Goal: Task Accomplishment & Management: Use online tool/utility

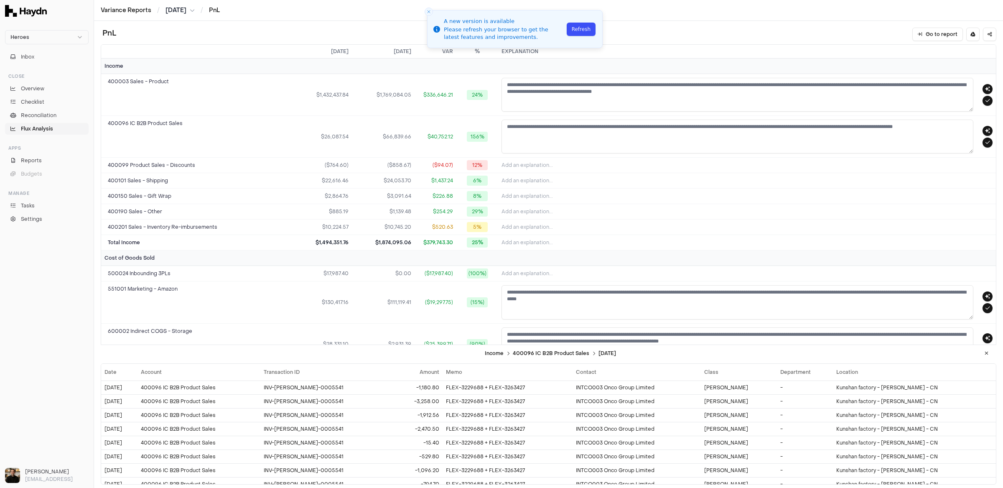
click at [579, 31] on button "Refresh" at bounding box center [581, 29] width 29 height 13
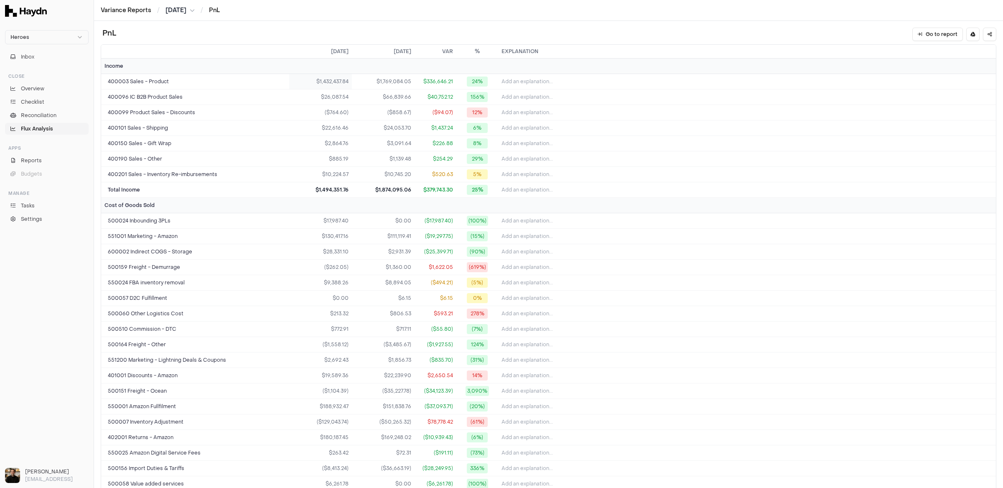
click at [332, 77] on td "$1,432,437.84" at bounding box center [320, 81] width 63 height 15
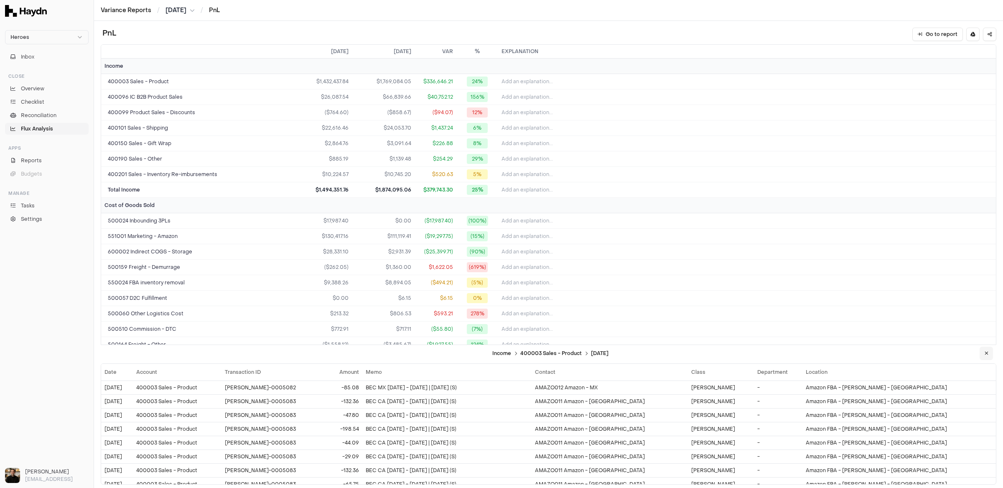
click at [982, 354] on button at bounding box center [986, 353] width 13 height 13
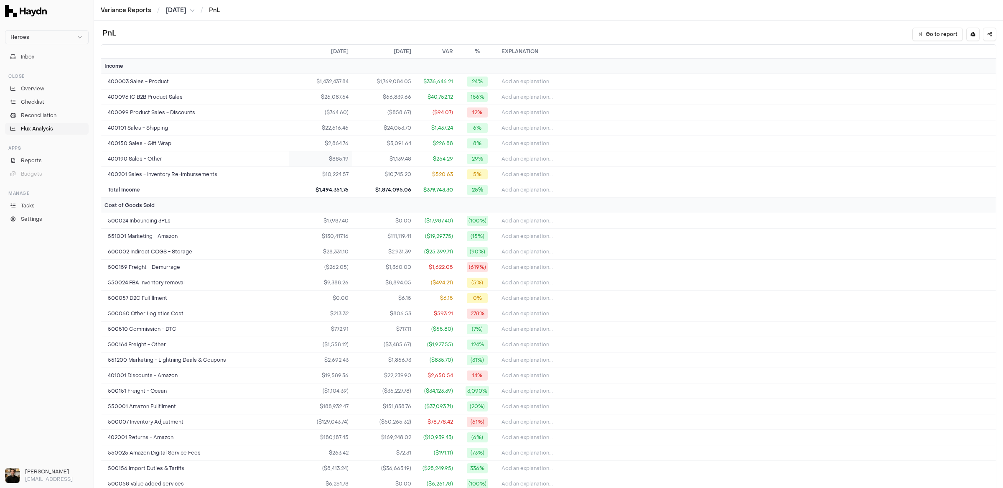
click at [333, 163] on td "$885.19" at bounding box center [320, 158] width 63 height 15
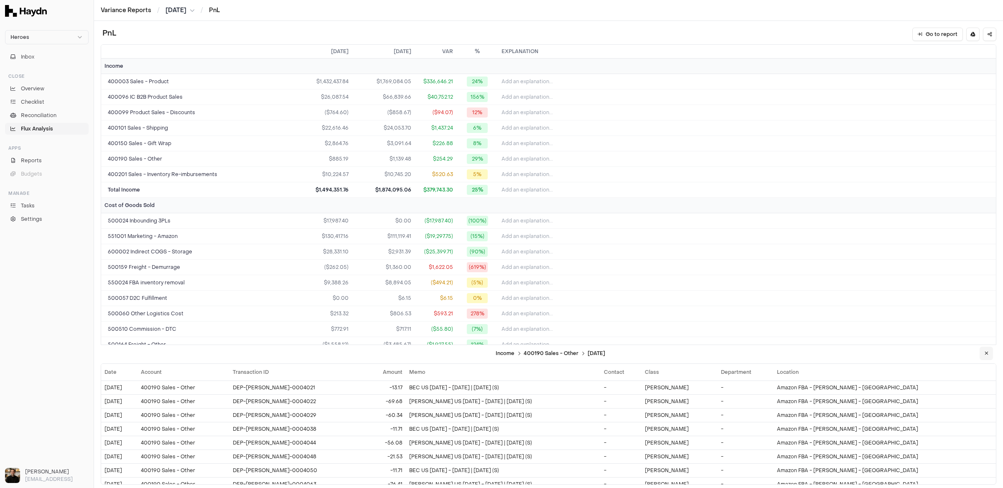
click at [991, 352] on button at bounding box center [986, 353] width 13 height 13
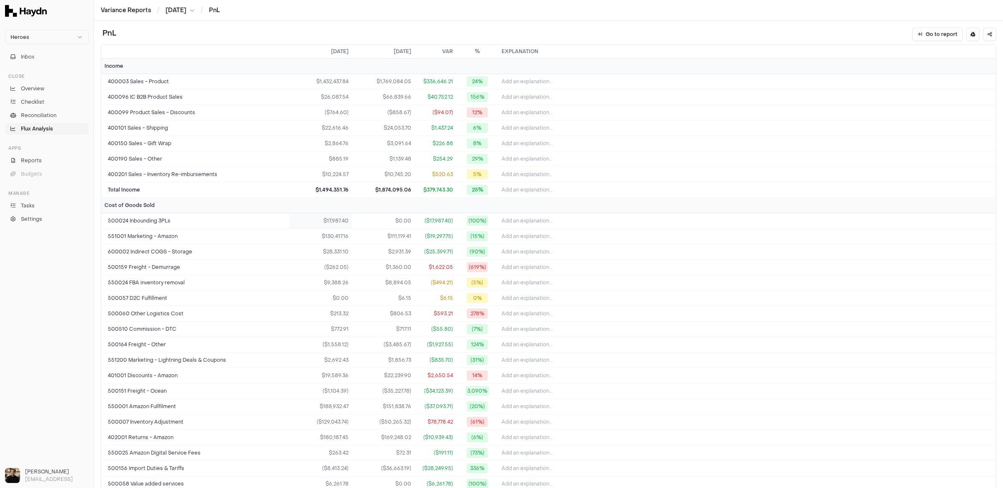
click at [338, 219] on td "$17,987.40" at bounding box center [320, 220] width 63 height 15
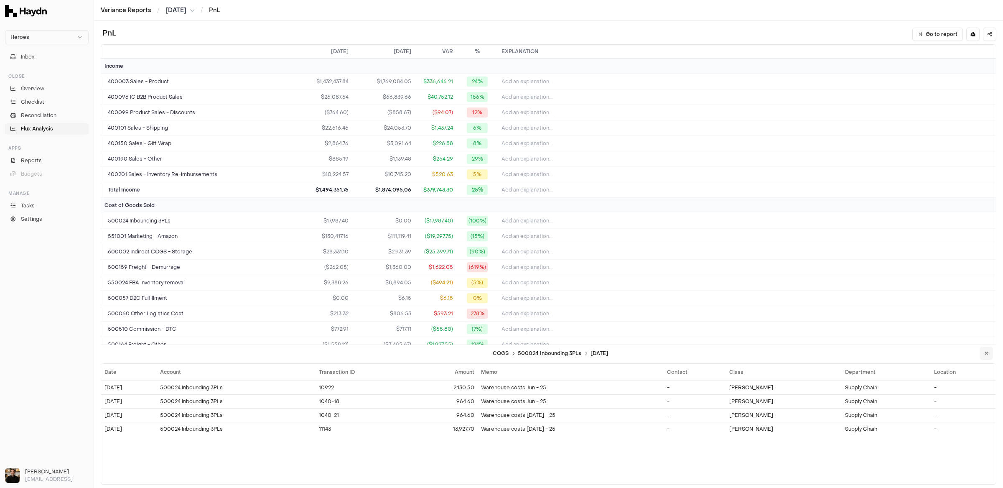
click at [990, 351] on button at bounding box center [986, 353] width 13 height 13
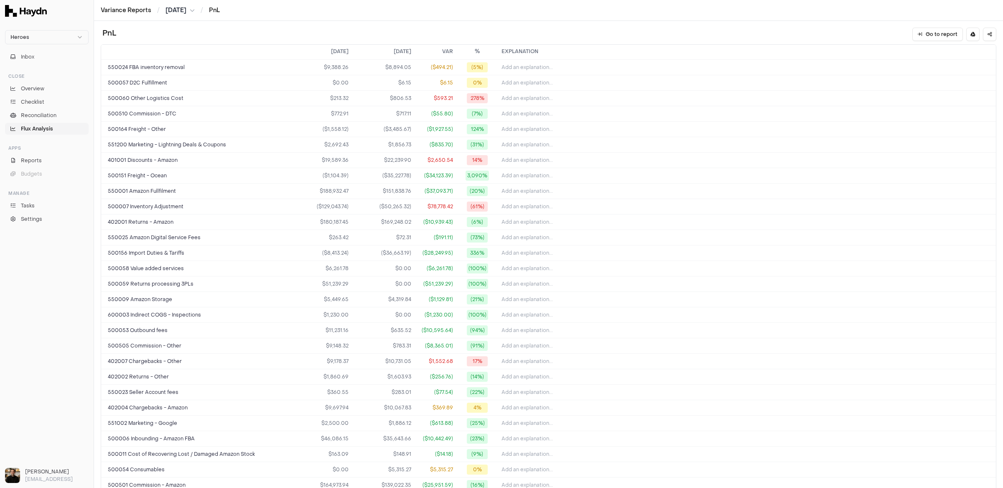
scroll to position [499, 0]
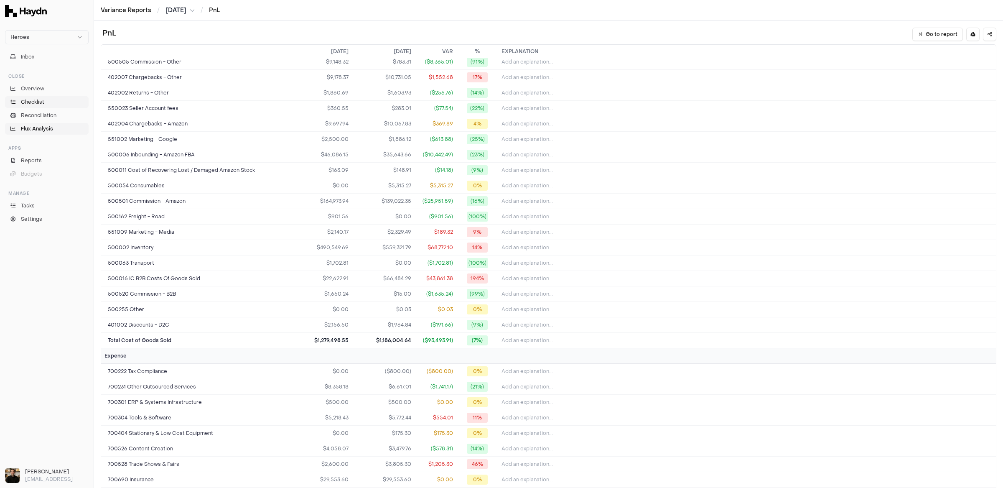
click at [38, 98] on span "Checklist" at bounding box center [32, 102] width 23 height 8
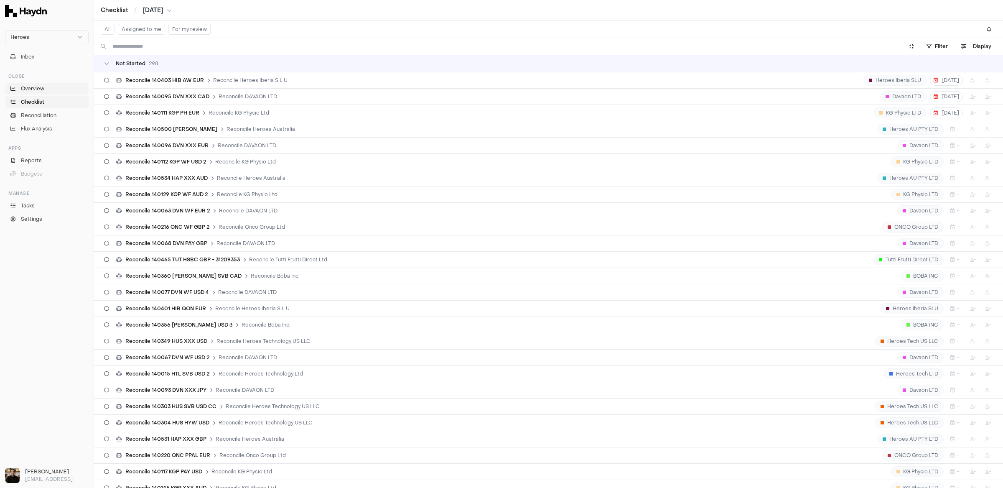
click at [33, 88] on span "Overview" at bounding box center [32, 89] width 23 height 8
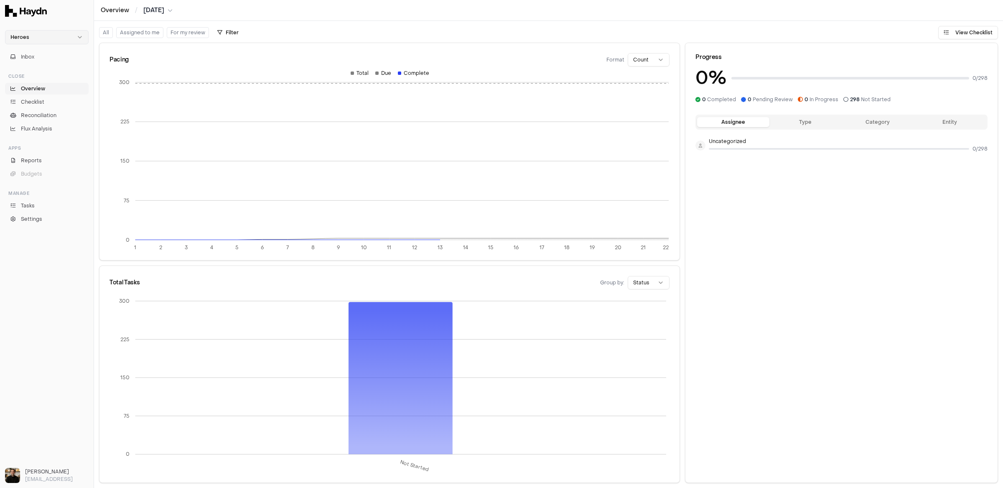
click at [43, 36] on html "Heroes Inbox Close Overview Checklist Reconciliation Flux Analysis Apps Reports…" at bounding box center [501, 244] width 1003 height 488
click at [34, 77] on div "Nivoda" at bounding box center [46, 77] width 79 height 12
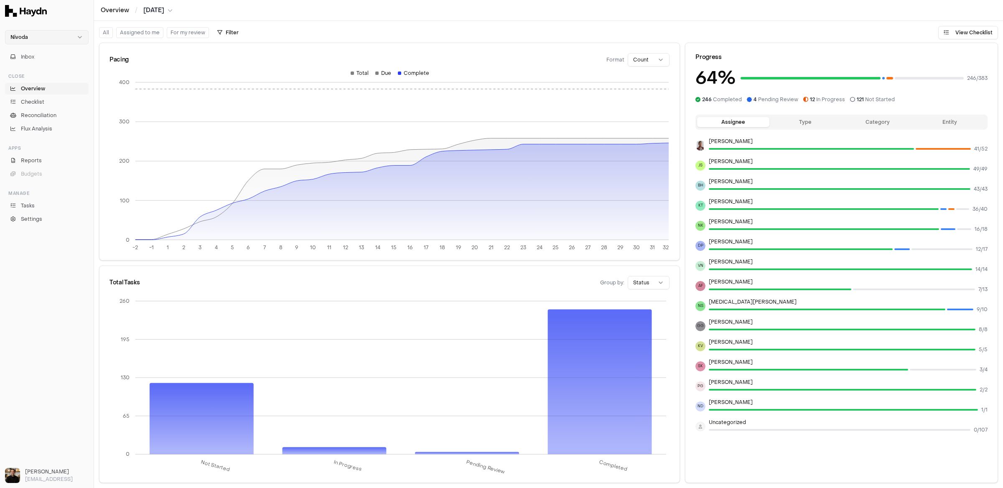
click at [51, 36] on html "Nivoda Inbox Close Overview Checklist Reconciliation Flux Analysis Apps Reports…" at bounding box center [501, 244] width 1003 height 488
click at [33, 96] on div "Heroes" at bounding box center [46, 100] width 79 height 12
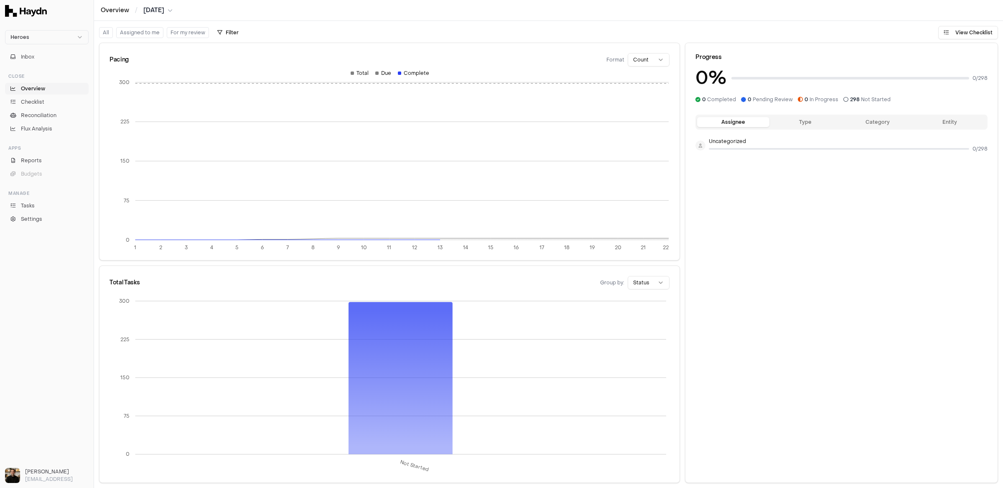
click at [844, 169] on div "Assignee Type Category Entity Uncategorized 0 / 298" at bounding box center [842, 296] width 312 height 371
click at [812, 120] on button "Type" at bounding box center [806, 122] width 72 height 10
click at [737, 121] on button "Assignee" at bounding box center [733, 122] width 72 height 10
click at [18, 97] on link "Checklist" at bounding box center [47, 102] width 84 height 12
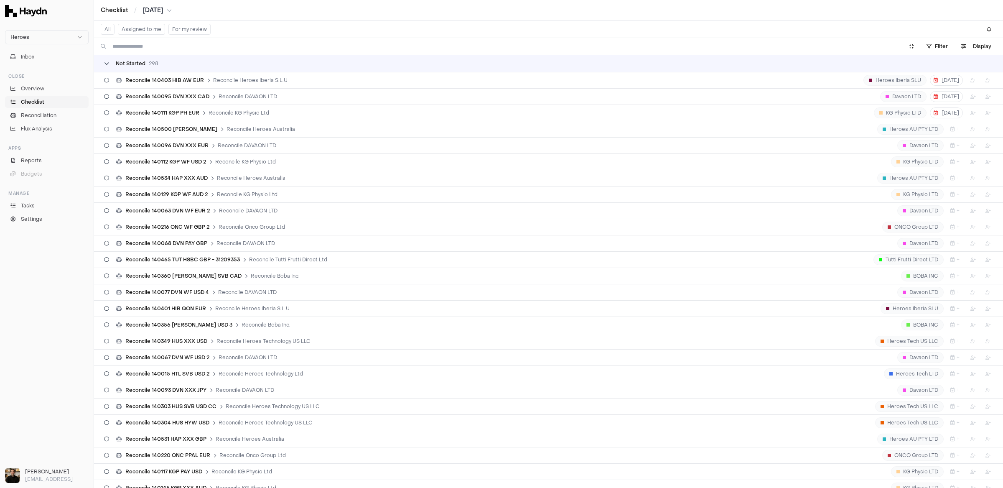
click at [120, 62] on span "Not Started" at bounding box center [131, 63] width 30 height 7
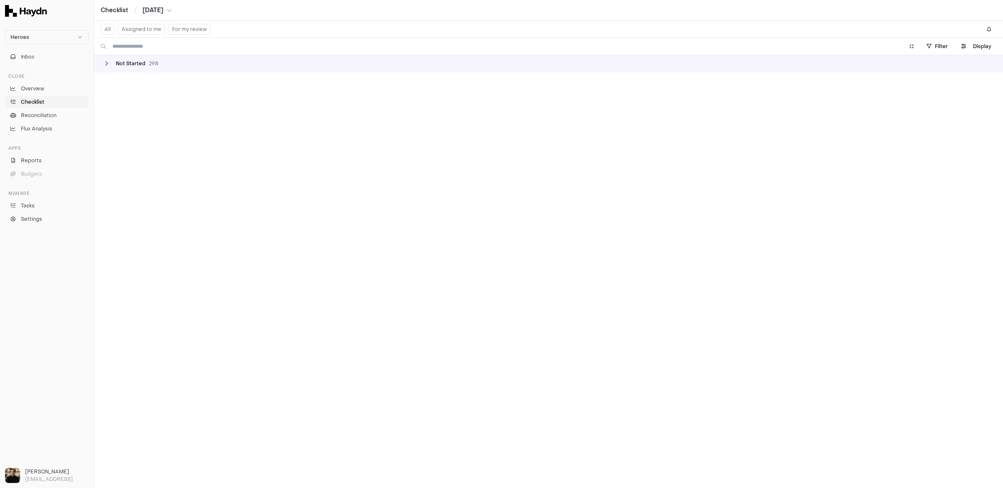
click at [106, 61] on icon at bounding box center [106, 63] width 5 height 5
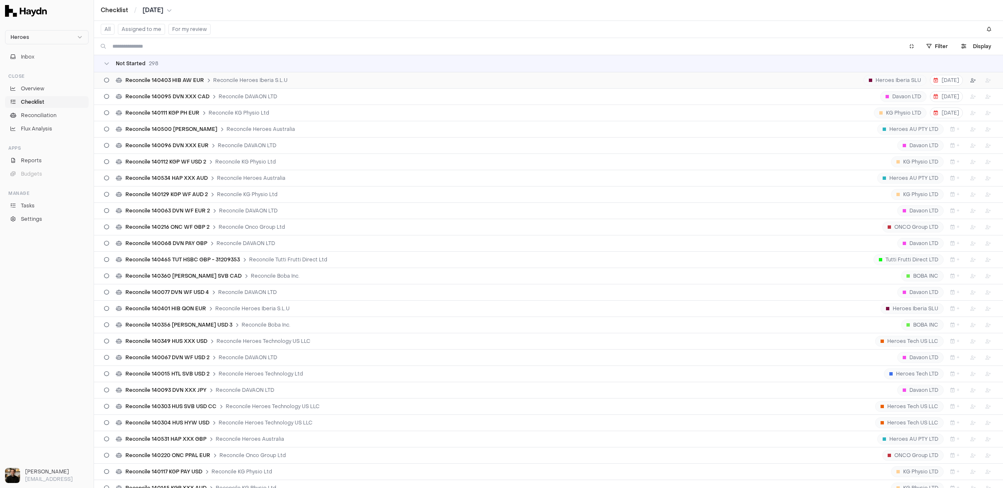
click at [968, 79] on html "Heroes Inbox Close Overview Checklist Reconciliation Flux Analysis Apps Reports…" at bounding box center [501, 244] width 1003 height 488
click at [967, 78] on html "Heroes Inbox Close Overview Checklist Reconciliation Flux Analysis Apps Reports…" at bounding box center [501, 244] width 1003 height 488
click at [39, 112] on span "Reconciliation" at bounding box center [39, 116] width 36 height 8
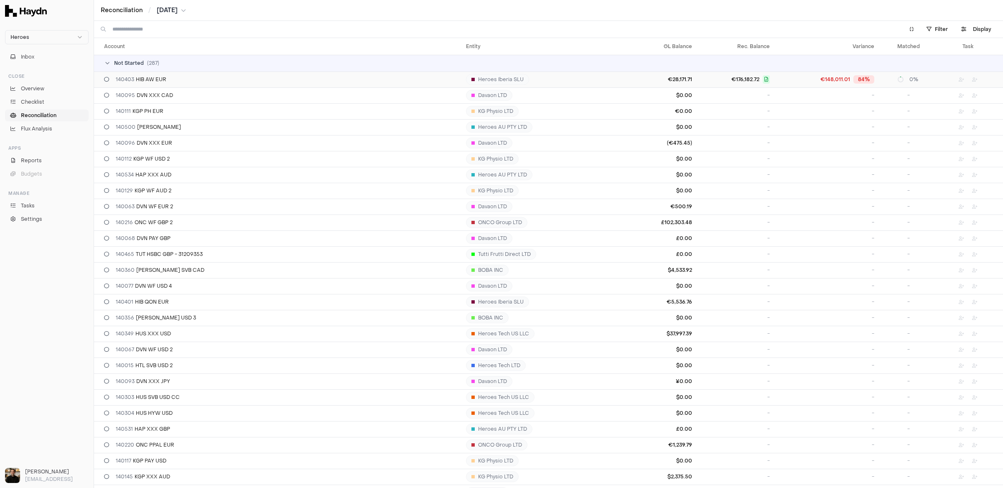
click at [616, 77] on td "€28,171.71" at bounding box center [656, 79] width 80 height 16
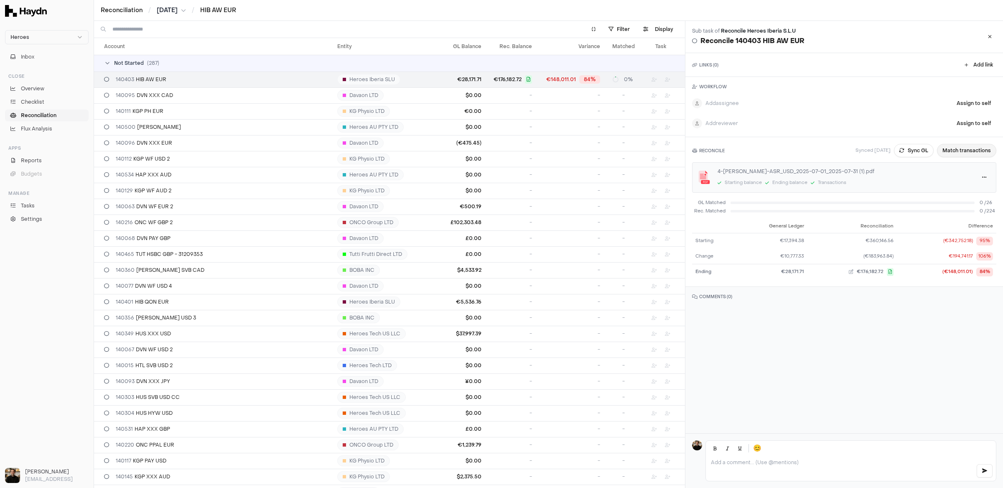
click at [959, 151] on button "Match transactions" at bounding box center [966, 150] width 59 height 13
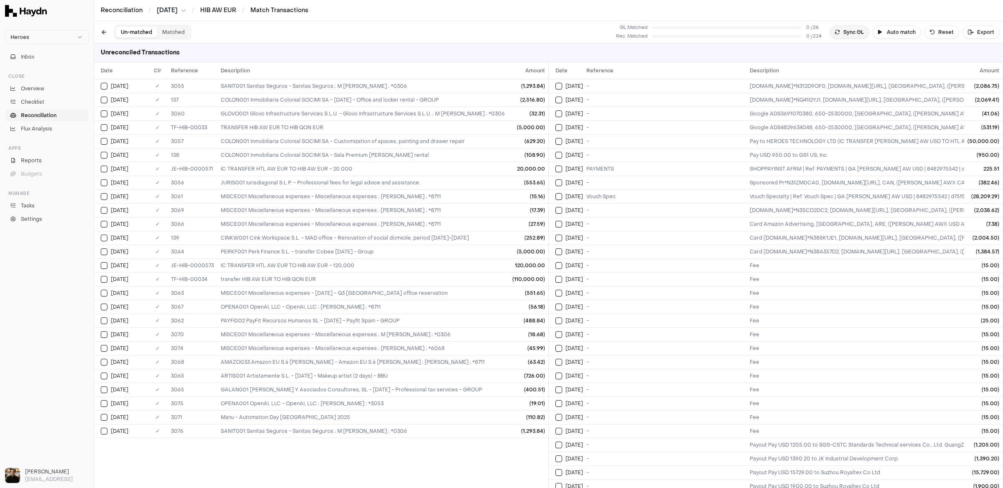
click at [867, 33] on button "Sync GL" at bounding box center [850, 32] width 40 height 13
click at [895, 30] on button "Auto match" at bounding box center [897, 32] width 49 height 13
click at [909, 33] on button "Auto match" at bounding box center [897, 32] width 49 height 13
click at [102, 33] on button at bounding box center [103, 32] width 13 height 13
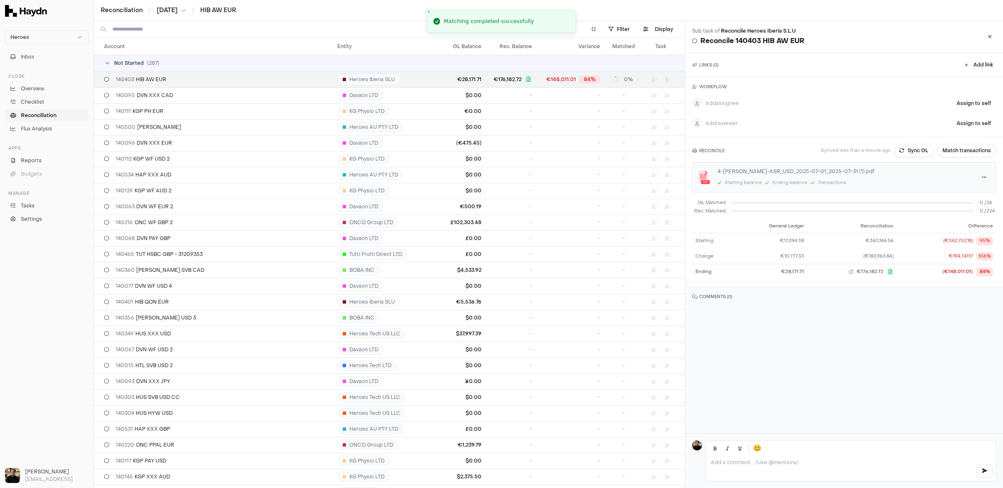
click at [50, 112] on span "Reconciliation" at bounding box center [39, 116] width 36 height 8
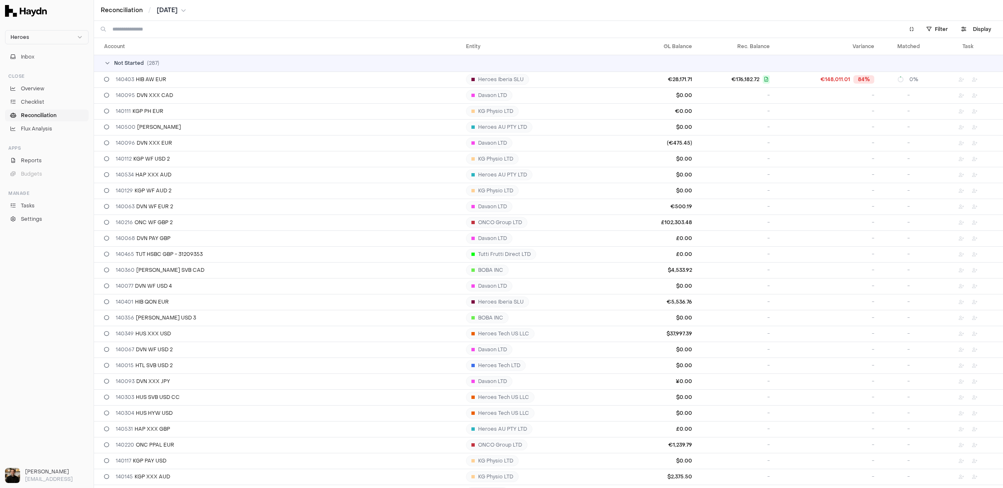
click at [48, 115] on span "Reconciliation" at bounding box center [39, 116] width 36 height 8
click at [44, 83] on link "Overview" at bounding box center [47, 89] width 84 height 12
